Goal: Obtain resource: Download file/media

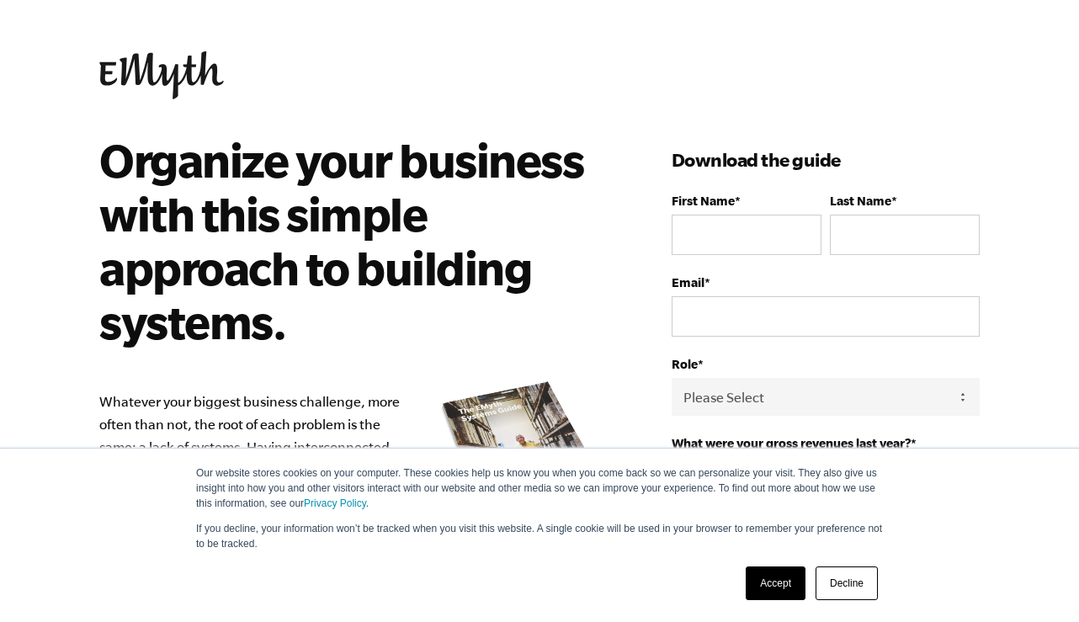
click at [774, 588] on link "Accept" at bounding box center [776, 583] width 60 height 34
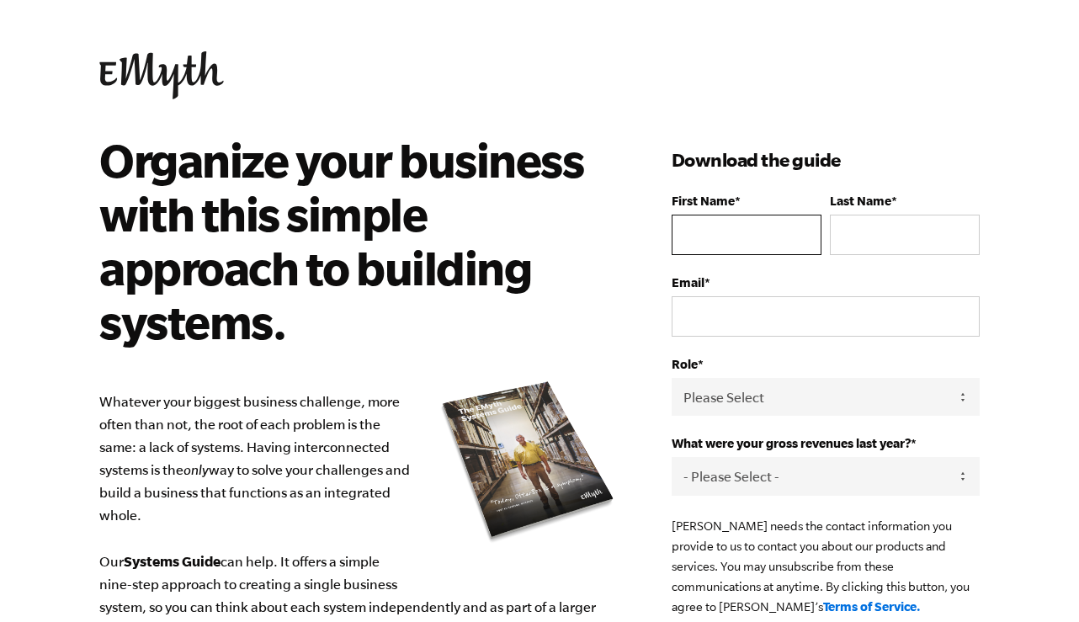
click at [798, 238] on input "First Name *" at bounding box center [746, 235] width 150 height 40
type input "[PERSON_NAME]"
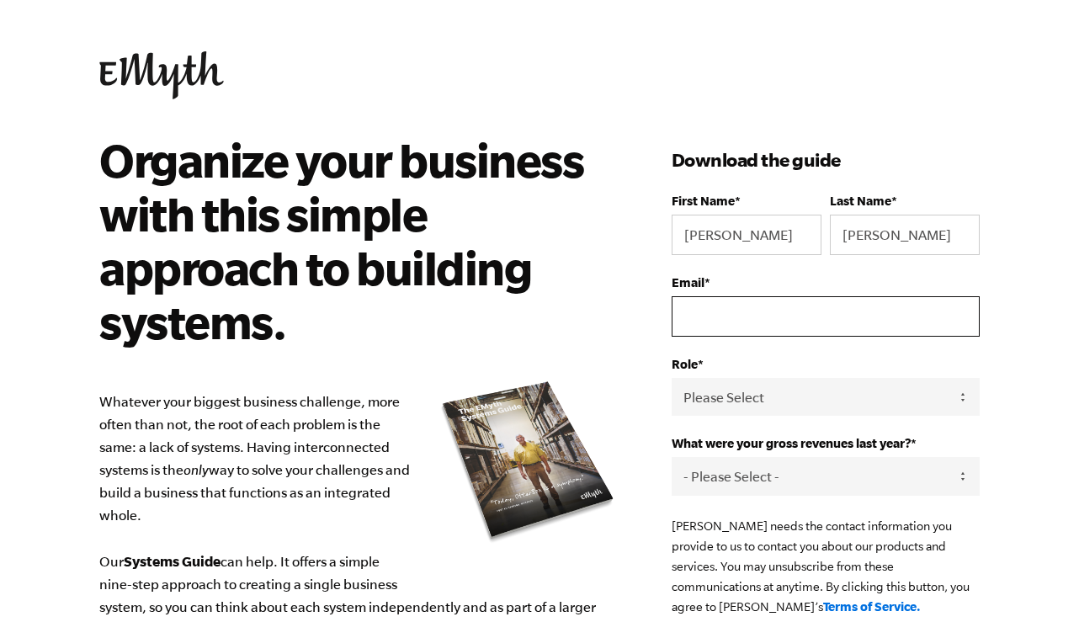
type input "[EMAIL_ADDRESS][DOMAIN_NAME]"
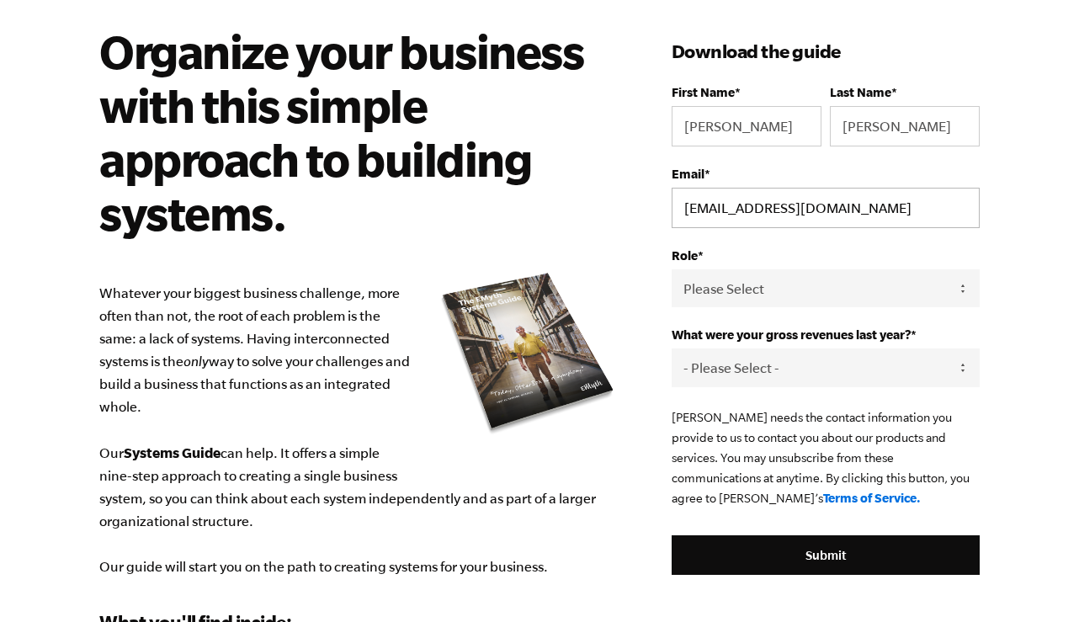
scroll to position [116, 0]
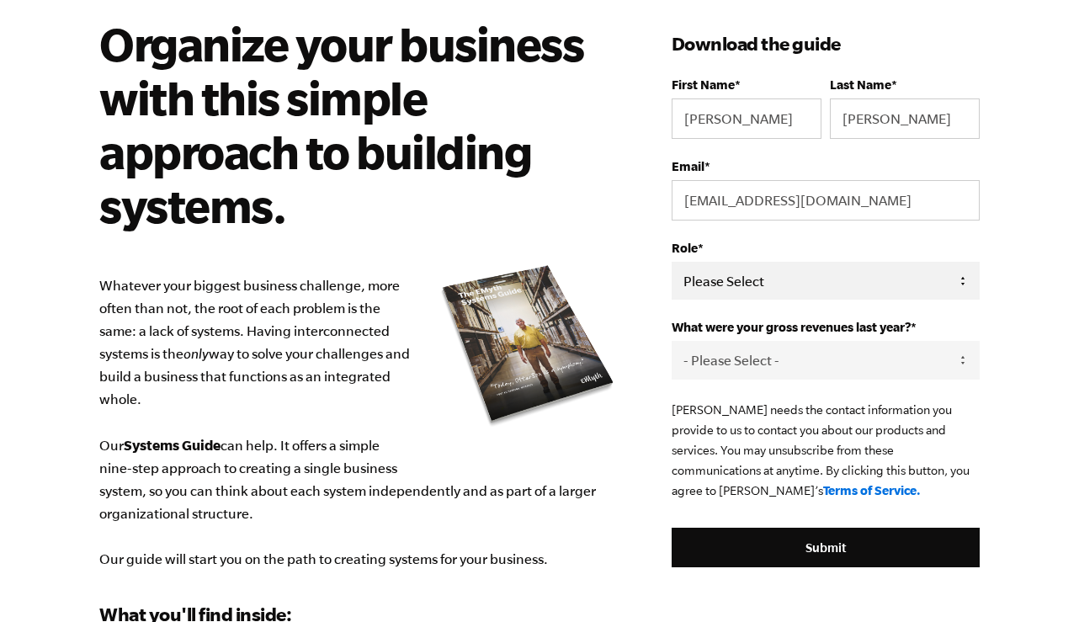
select select "Partner / Co-Owner"
select select "276-500K"
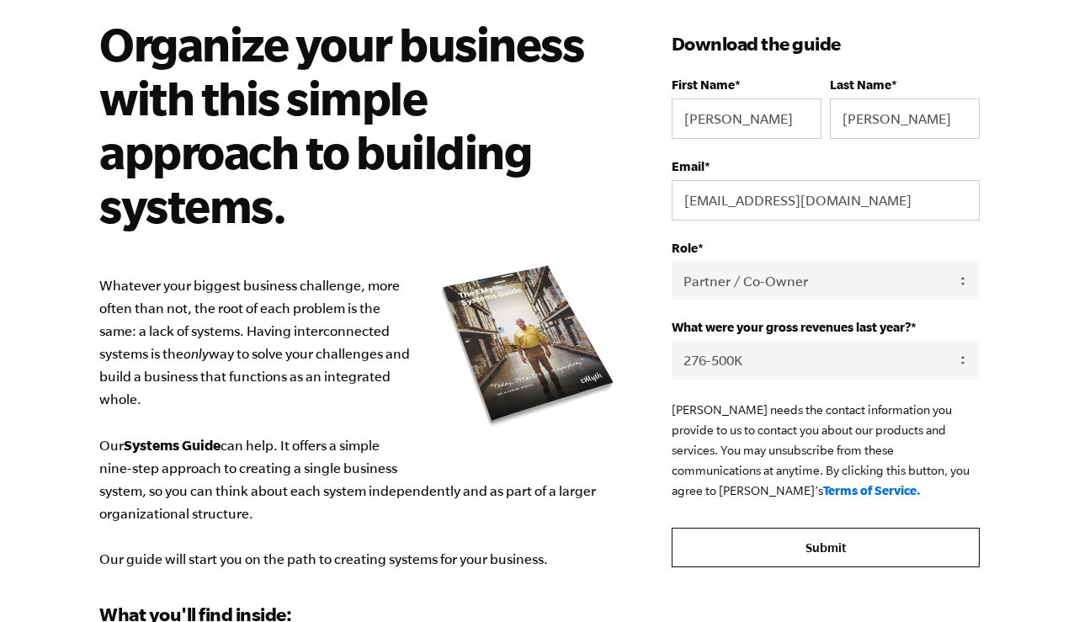
click at [813, 540] on input "Submit" at bounding box center [825, 548] width 308 height 40
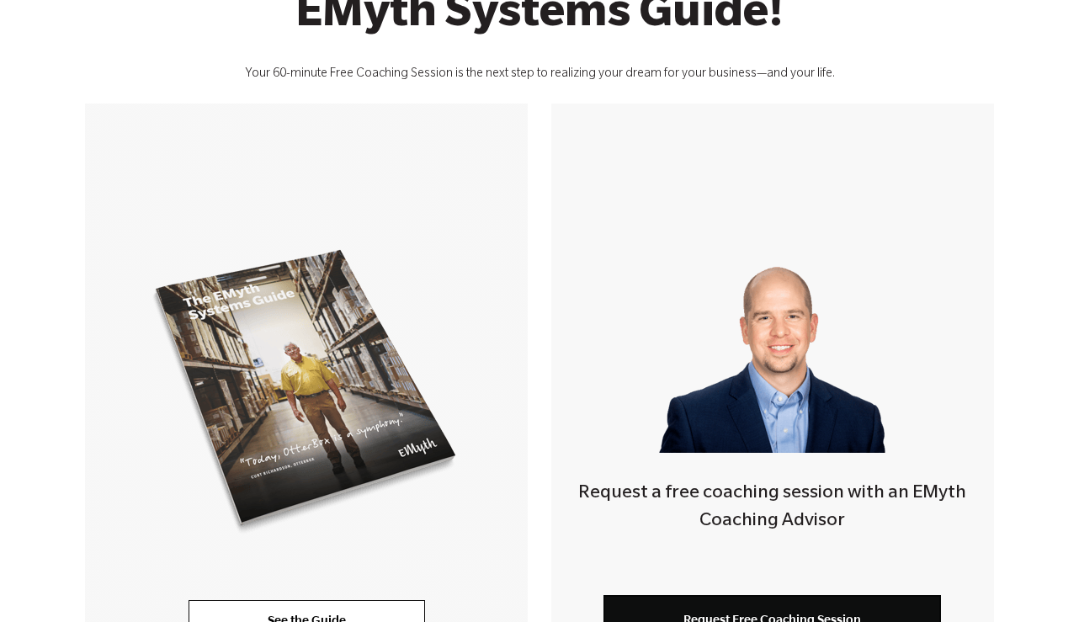
scroll to position [406, 0]
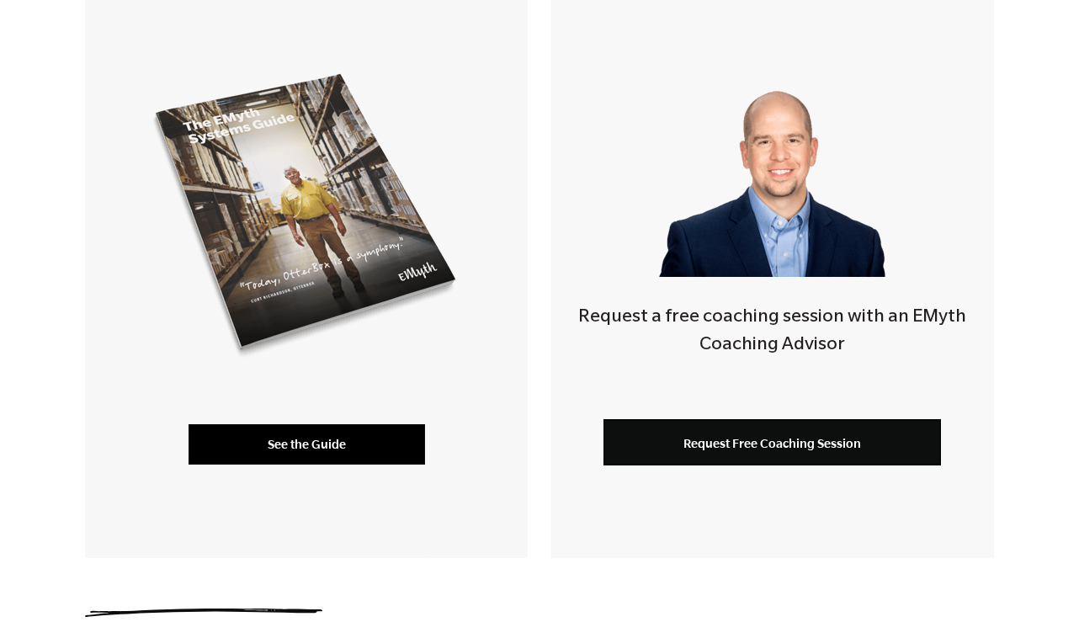
click at [393, 434] on link "See the Guide" at bounding box center [306, 444] width 236 height 40
